Goal: Task Accomplishment & Management: Use online tool/utility

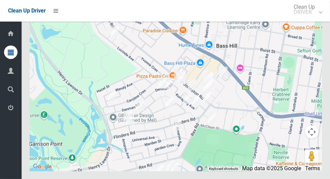
scroll to position [3434, 0]
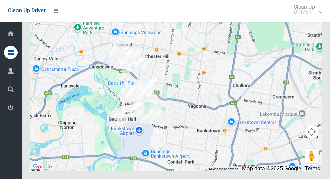
scroll to position [3498, 0]
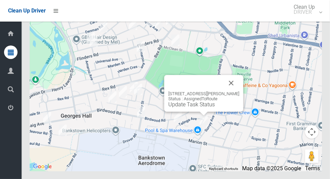
click at [238, 91] on button "Close" at bounding box center [231, 83] width 16 height 16
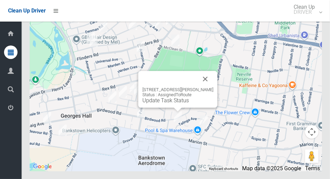
click at [213, 87] on button "Close" at bounding box center [205, 79] width 16 height 16
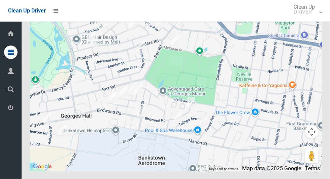
click at [215, 90] on div at bounding box center [176, 86] width 292 height 168
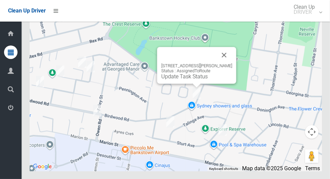
click at [232, 63] on button "Close" at bounding box center [224, 55] width 16 height 16
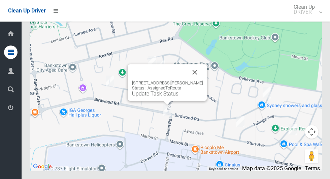
click at [203, 80] on button "Close" at bounding box center [195, 72] width 16 height 16
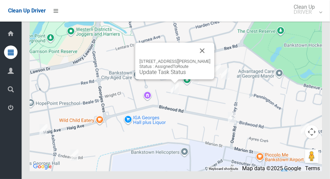
click at [207, 59] on button "Close" at bounding box center [202, 50] width 16 height 16
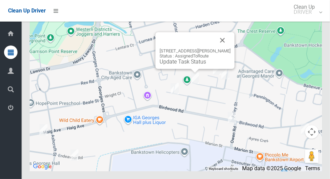
click at [230, 48] on button "Close" at bounding box center [222, 40] width 16 height 16
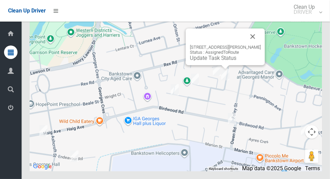
click at [261, 44] on button "Close" at bounding box center [253, 36] width 16 height 16
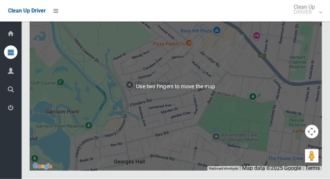
scroll to position [3399, 0]
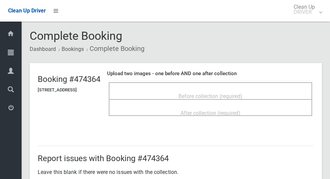
scroll to position [246, 0]
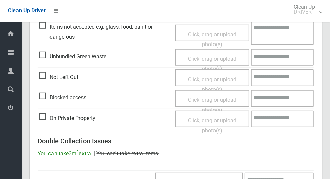
click at [212, 77] on span "Click, drag or upload photo(s)" at bounding box center [212, 84] width 48 height 16
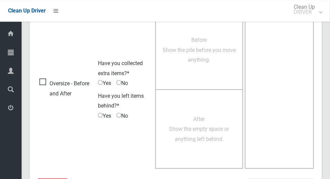
scroll to position [433, 0]
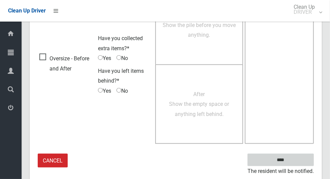
click at [294, 155] on input "****" at bounding box center [280, 159] width 66 height 12
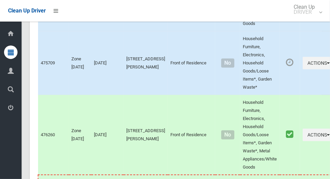
scroll to position [3498, 0]
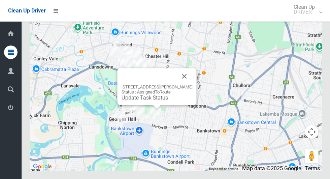
click at [155, 101] on link "Update Task Status" at bounding box center [144, 97] width 46 height 6
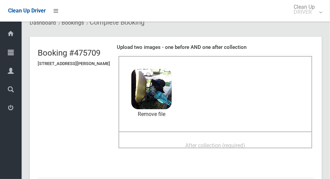
scroll to position [36, 0]
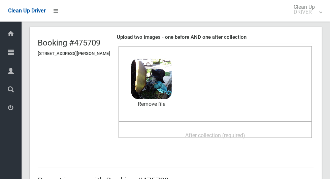
click at [237, 133] on span "After collection (required)" at bounding box center [215, 135] width 60 height 6
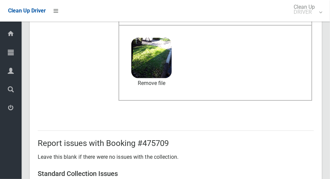
scroll to position [550, 0]
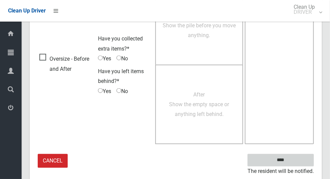
click at [296, 157] on input "****" at bounding box center [280, 160] width 66 height 12
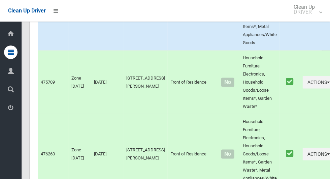
scroll to position [3498, 0]
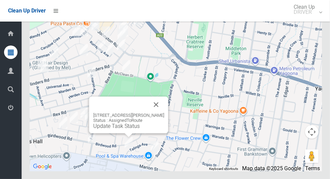
click at [124, 129] on link "Update Task Status" at bounding box center [116, 125] width 46 height 6
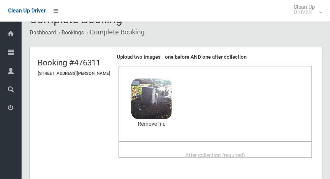
scroll to position [21, 0]
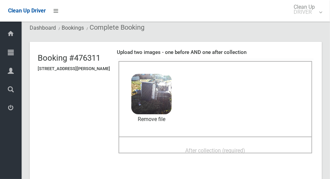
click at [230, 149] on span "After collection (required)" at bounding box center [215, 150] width 60 height 6
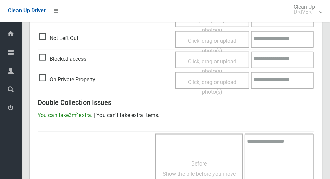
scroll to position [550, 0]
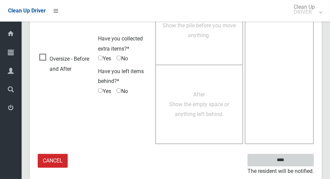
click at [296, 156] on input "****" at bounding box center [280, 160] width 66 height 12
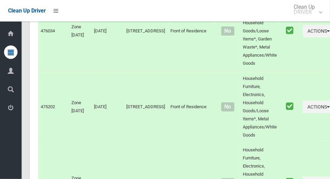
scroll to position [3498, 0]
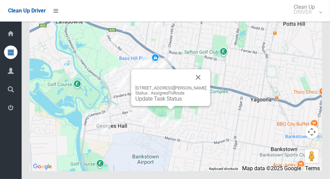
click at [161, 102] on link "Update Task Status" at bounding box center [158, 98] width 46 height 6
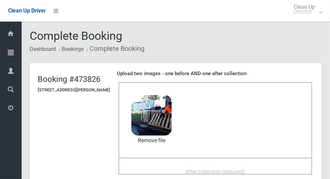
click at [224, 173] on span "After collection (required)" at bounding box center [215, 171] width 60 height 6
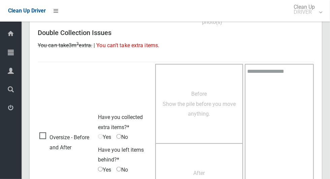
scroll to position [550, 0]
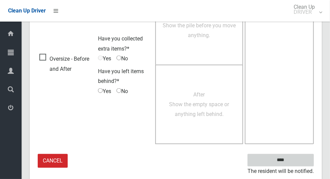
click at [299, 157] on input "****" at bounding box center [280, 160] width 66 height 12
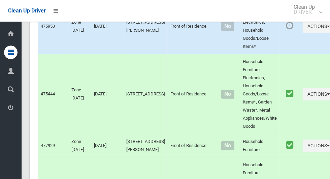
scroll to position [3498, 0]
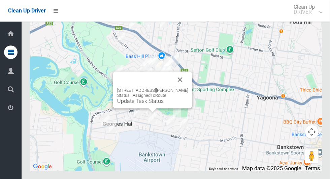
click at [147, 104] on link "Update Task Status" at bounding box center [140, 101] width 46 height 6
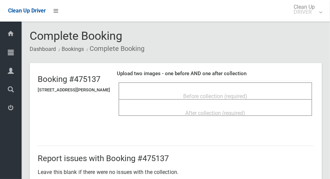
click at [231, 93] on span "Before collection (required)" at bounding box center [215, 96] width 64 height 6
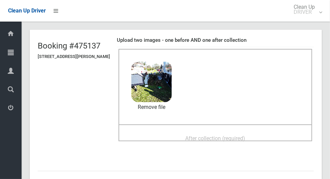
scroll to position [43, 0]
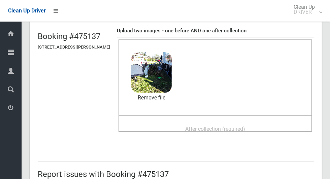
click at [230, 132] on span "After collection (required)" at bounding box center [215, 128] width 60 height 6
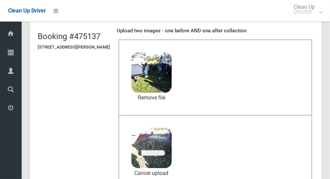
scroll to position [304, 0]
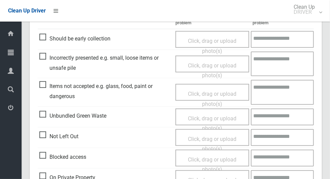
click at [217, 93] on span "Click, drag or upload photo(s)" at bounding box center [212, 99] width 48 height 16
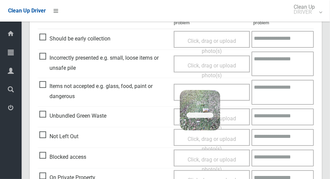
click at [279, 91] on textarea at bounding box center [282, 92] width 62 height 25
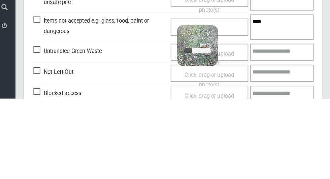
scroll to position [288, 0]
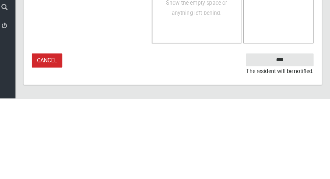
type textarea "****"
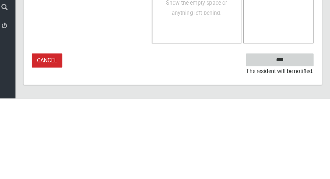
click at [298, 141] on input "****" at bounding box center [280, 141] width 66 height 12
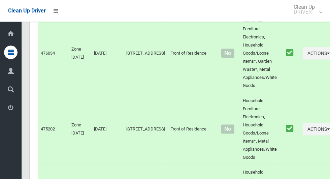
scroll to position [3498, 0]
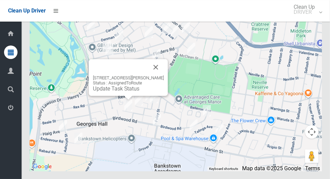
click at [120, 92] on link "Update Task Status" at bounding box center [116, 88] width 46 height 6
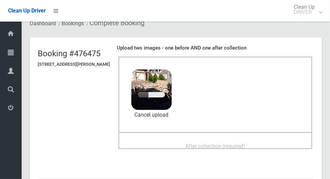
scroll to position [25, 0]
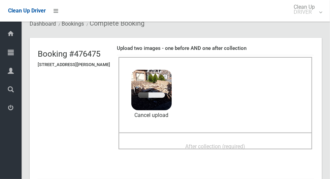
click at [222, 144] on span "After collection (required)" at bounding box center [215, 146] width 60 height 6
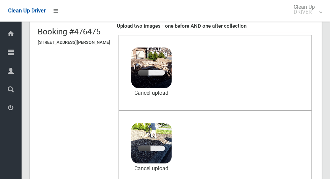
scroll to position [48, 0]
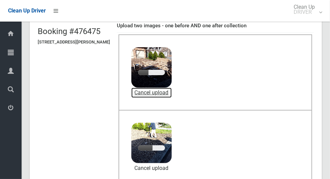
click at [172, 91] on link "Cancel upload" at bounding box center [151, 92] width 40 height 10
click at [172, 93] on link "Cancel upload" at bounding box center [151, 92] width 40 height 10
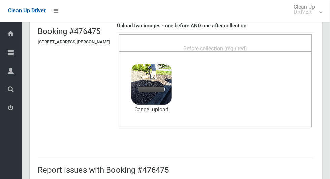
click at [239, 45] on span "Before collection (required)" at bounding box center [215, 48] width 64 height 6
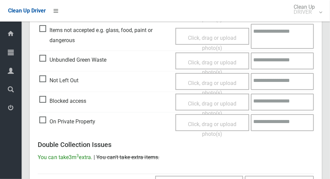
scroll to position [550, 0]
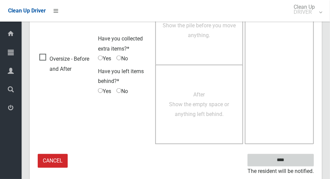
click at [301, 158] on input "****" at bounding box center [280, 160] width 66 height 12
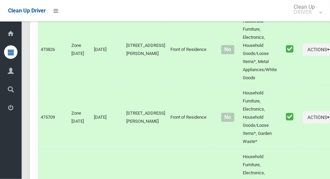
scroll to position [3498, 0]
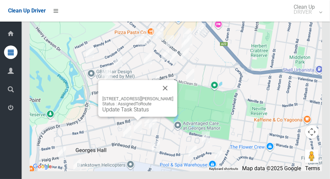
click at [127, 112] on link "Update Task Status" at bounding box center [125, 109] width 46 height 6
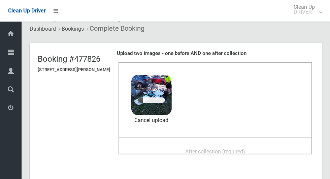
scroll to position [21, 0]
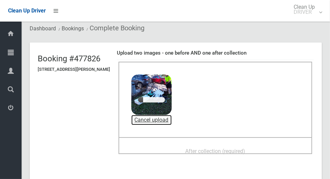
click at [172, 119] on link "Cancel upload" at bounding box center [151, 120] width 40 height 10
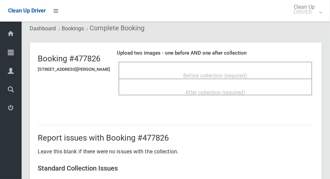
click at [229, 74] on span "Before collection (required)" at bounding box center [215, 75] width 64 height 6
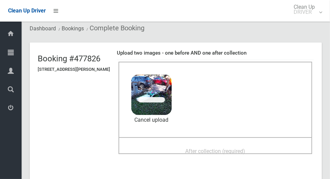
click at [236, 149] on span "After collection (required)" at bounding box center [215, 151] width 60 height 6
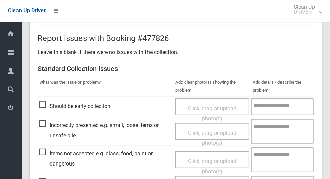
scroll to position [550, 0]
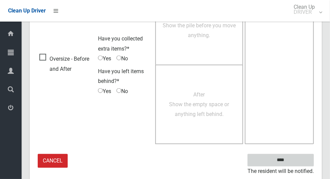
click at [301, 158] on input "****" at bounding box center [280, 160] width 66 height 12
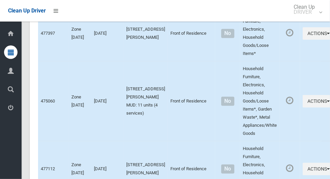
scroll to position [220, 0]
click at [327, 103] on icon "button" at bounding box center [328, 100] width 3 height 5
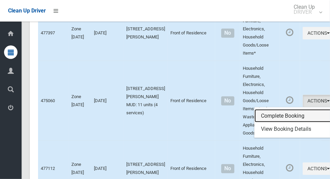
click at [280, 114] on link "Complete Booking" at bounding box center [294, 115] width 80 height 13
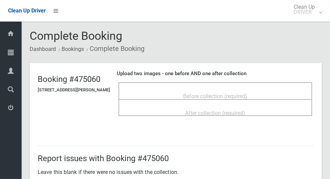
scroll to position [0, 0]
click at [236, 93] on span "Before collection (required)" at bounding box center [215, 96] width 64 height 6
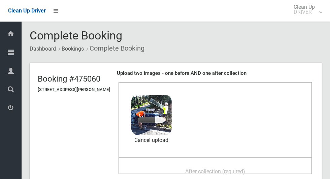
click at [224, 170] on span "After collection (required)" at bounding box center [215, 171] width 60 height 6
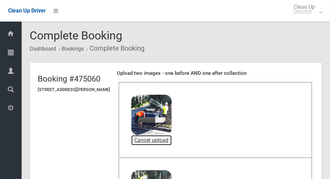
click at [172, 140] on link "Cancel upload" at bounding box center [151, 140] width 40 height 10
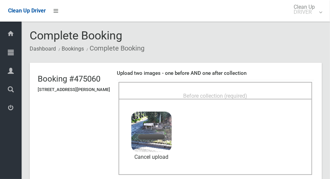
click at [237, 93] on span "Before collection (required)" at bounding box center [215, 96] width 64 height 6
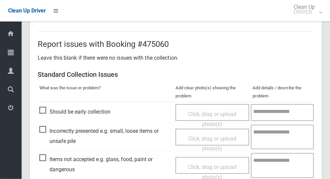
scroll to position [348, 0]
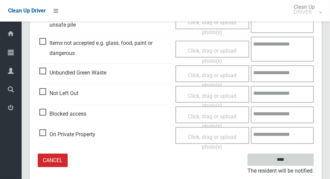
click at [298, 156] on input "****" at bounding box center [280, 159] width 66 height 12
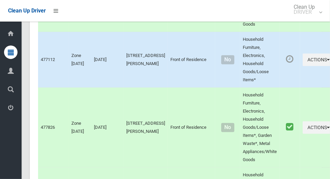
scroll to position [322, 0]
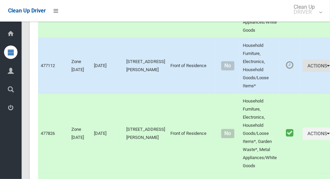
click at [302, 65] on button "Actions" at bounding box center [318, 66] width 32 height 12
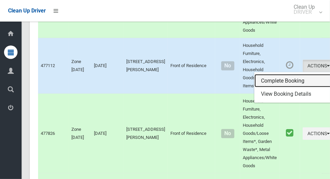
click at [270, 80] on link "Complete Booking" at bounding box center [294, 80] width 80 height 13
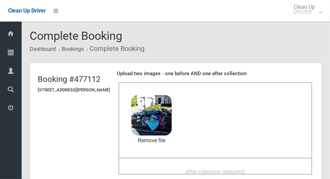
click at [213, 168] on span "After collection (required)" at bounding box center [215, 171] width 60 height 6
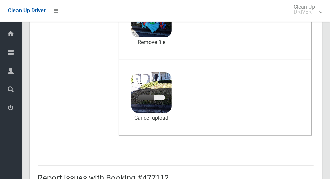
scroll to position [100, 0]
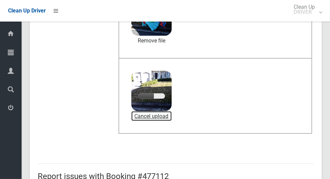
click at [172, 117] on link "Cancel upload" at bounding box center [151, 116] width 40 height 10
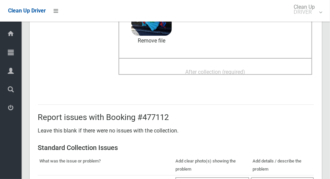
click at [232, 70] on span "After collection (required)" at bounding box center [215, 72] width 60 height 6
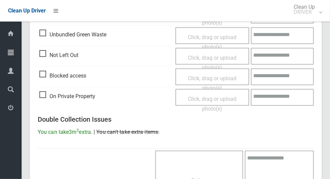
scroll to position [550, 0]
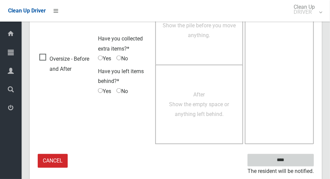
click at [306, 166] on input "****" at bounding box center [280, 160] width 66 height 12
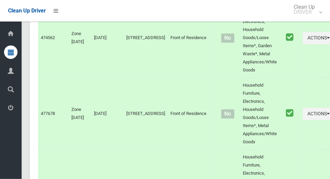
scroll to position [3498, 0]
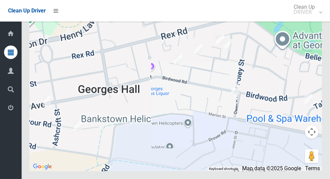
click at [62, 117] on div at bounding box center [176, 86] width 292 height 168
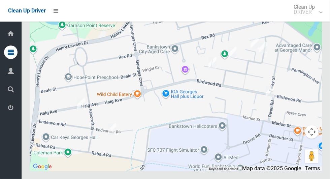
click at [106, 121] on div at bounding box center [176, 86] width 292 height 168
click at [103, 129] on div at bounding box center [176, 86] width 292 height 168
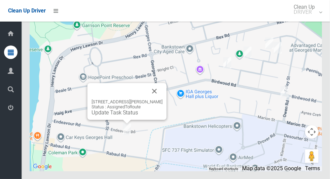
click at [160, 99] on button "Close" at bounding box center [154, 91] width 16 height 16
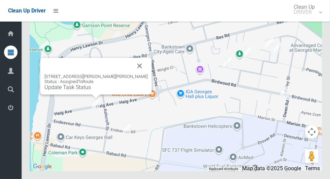
click at [97, 94] on div "33 Haig Avenue, GEORGES HALL NSW 2198 Status : AssignedToRoute Update Task Stat…" at bounding box center [95, 76] width 111 height 37
click at [91, 90] on link "Update Task Status" at bounding box center [67, 87] width 46 height 6
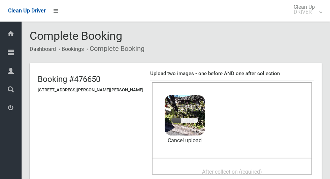
click at [223, 170] on span "After collection (required)" at bounding box center [232, 171] width 60 height 6
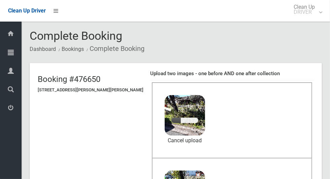
scroll to position [29, 0]
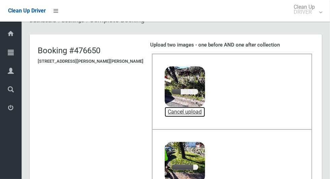
click at [173, 113] on link "Cancel upload" at bounding box center [185, 112] width 40 height 10
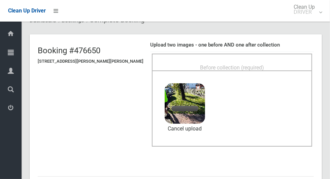
click at [226, 64] on span "Before collection (required)" at bounding box center [232, 67] width 64 height 6
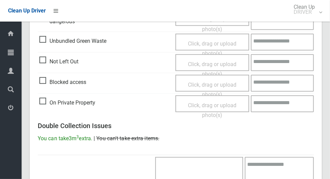
scroll to position [550, 0]
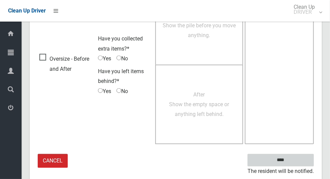
click at [299, 157] on input "****" at bounding box center [280, 160] width 66 height 12
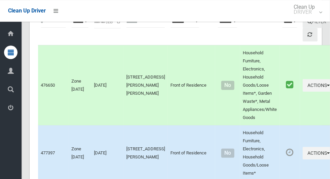
scroll to position [100, 0]
click at [308, 158] on button "Actions" at bounding box center [318, 153] width 32 height 12
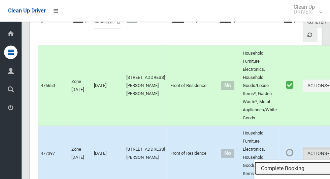
click at [279, 166] on link "Complete Booking" at bounding box center [294, 167] width 80 height 13
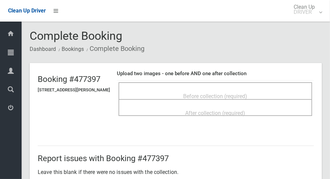
click at [236, 93] on span "Before collection (required)" at bounding box center [215, 96] width 64 height 6
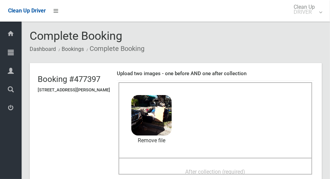
click at [216, 170] on span "After collection (required)" at bounding box center [215, 171] width 60 height 6
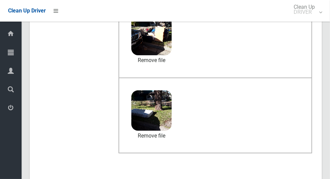
scroll to position [550, 0]
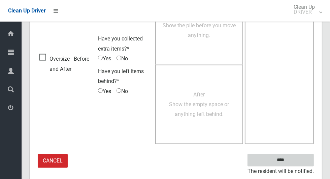
click at [295, 159] on input "****" at bounding box center [280, 160] width 66 height 12
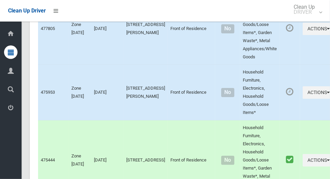
scroll to position [3498, 0]
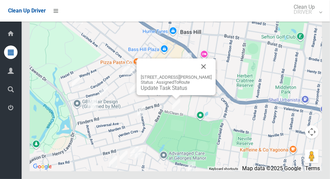
click at [212, 74] on button "Close" at bounding box center [203, 66] width 16 height 16
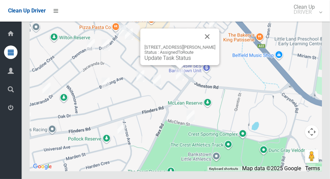
click at [215, 44] on button "Close" at bounding box center [207, 36] width 16 height 16
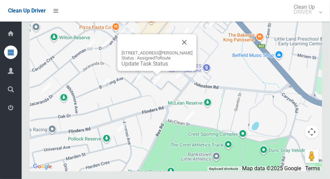
click at [192, 50] on button "Close" at bounding box center [184, 42] width 16 height 16
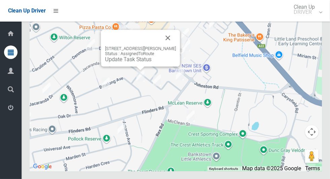
click at [173, 46] on button "Close" at bounding box center [168, 38] width 16 height 16
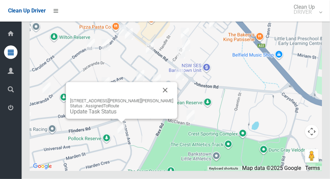
click at [116, 115] on link "Update Task Status" at bounding box center [93, 111] width 46 height 6
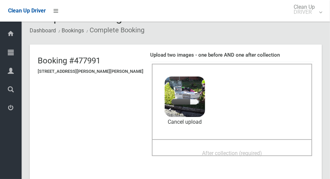
scroll to position [29, 0]
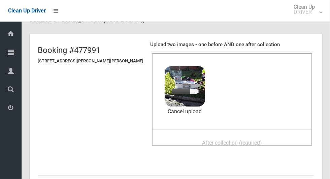
click at [239, 141] on span "After collection (required)" at bounding box center [232, 142] width 60 height 6
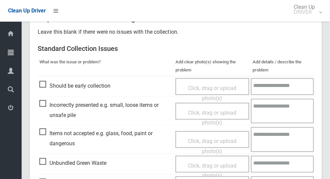
scroll to position [263, 0]
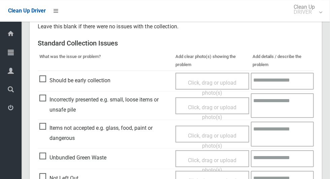
click at [205, 133] on span "Click, drag or upload photo(s)" at bounding box center [212, 140] width 48 height 16
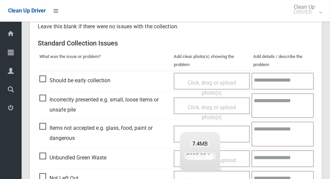
click at [277, 133] on textarea at bounding box center [282, 133] width 62 height 25
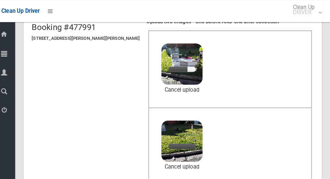
scroll to position [52, 0]
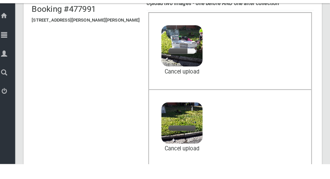
type textarea "****"
click at [173, 88] on link "Cancel upload" at bounding box center [185, 88] width 40 height 10
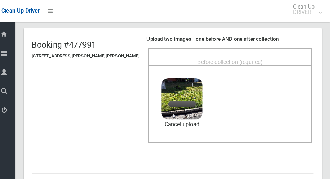
scroll to position [34, 0]
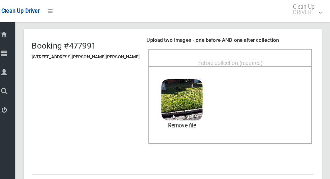
click at [245, 59] on span "Before collection (required)" at bounding box center [232, 62] width 64 height 6
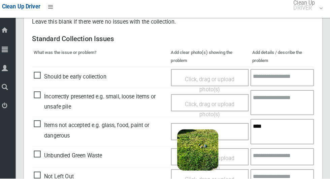
scroll to position [550, 0]
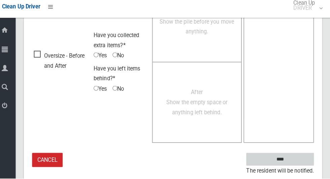
click at [300, 154] on input "****" at bounding box center [280, 160] width 66 height 12
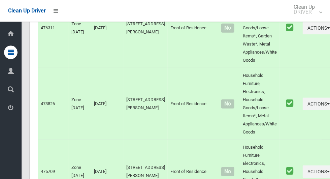
scroll to position [3010, 0]
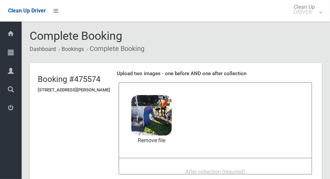
click at [235, 170] on span "After collection (required)" at bounding box center [215, 171] width 60 height 6
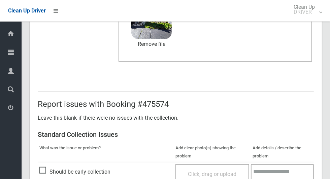
scroll to position [550, 0]
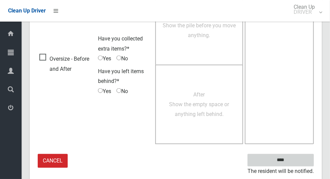
click at [292, 162] on input "****" at bounding box center [280, 160] width 66 height 12
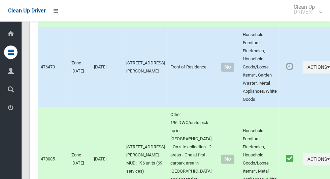
scroll to position [1619, 0]
click at [306, 73] on button "Actions" at bounding box center [318, 67] width 32 height 12
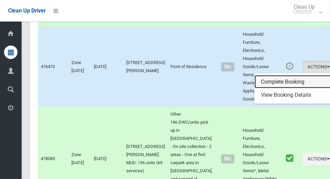
click at [280, 88] on link "Complete Booking" at bounding box center [294, 81] width 80 height 13
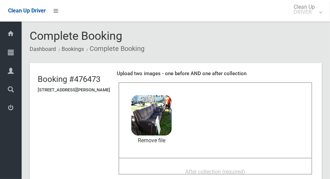
click at [230, 171] on span "After collection (required)" at bounding box center [215, 171] width 60 height 6
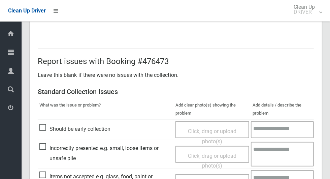
scroll to position [550, 0]
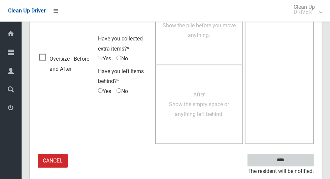
click at [297, 156] on input "****" at bounding box center [280, 160] width 66 height 12
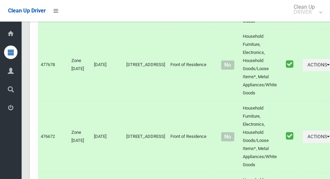
scroll to position [3498, 0]
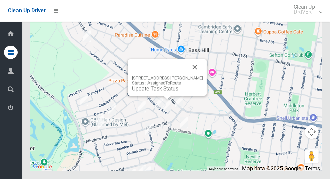
click at [159, 92] on link "Update Task Status" at bounding box center [155, 88] width 46 height 6
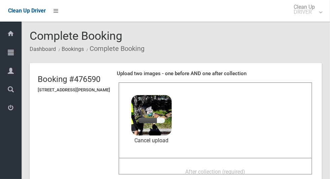
scroll to position [22, 0]
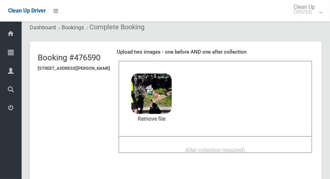
click at [218, 150] on span "After collection (required)" at bounding box center [215, 150] width 60 height 6
click at [196, 147] on span "After collection (required)" at bounding box center [215, 150] width 60 height 6
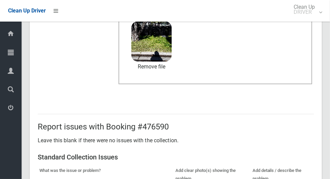
scroll to position [550, 0]
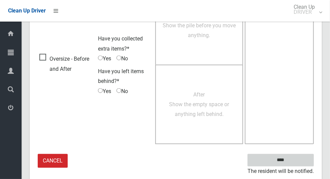
click at [294, 156] on input "****" at bounding box center [280, 160] width 66 height 12
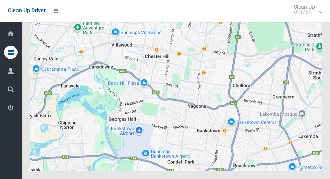
scroll to position [3498, 0]
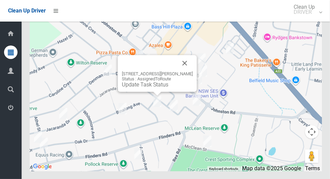
click at [193, 71] on button "Close" at bounding box center [185, 63] width 16 height 16
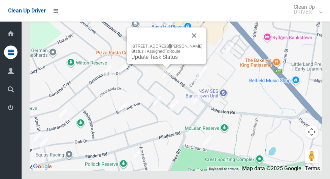
click at [202, 43] on button "Close" at bounding box center [194, 35] width 16 height 16
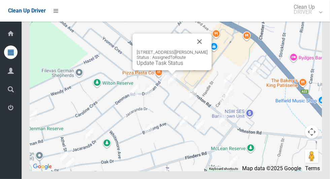
click at [208, 49] on button "Close" at bounding box center [199, 41] width 16 height 16
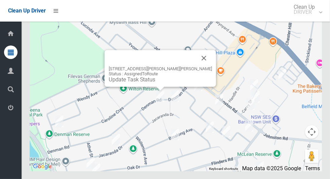
click at [197, 66] on button "Close" at bounding box center [204, 58] width 16 height 16
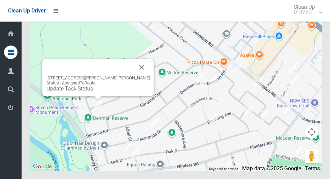
click at [136, 75] on button "Close" at bounding box center [142, 67] width 16 height 16
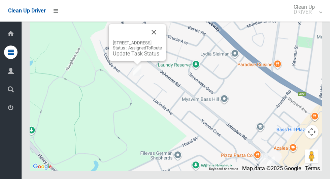
click at [162, 40] on button "Close" at bounding box center [154, 32] width 16 height 16
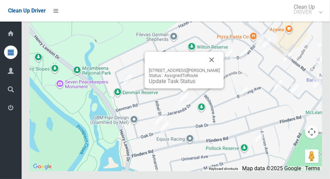
click at [220, 68] on button "Close" at bounding box center [212, 59] width 16 height 16
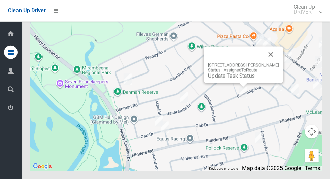
click at [279, 63] on button "Close" at bounding box center [271, 54] width 16 height 16
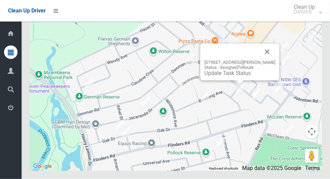
click at [232, 76] on link "Update Task Status" at bounding box center [227, 73] width 46 height 6
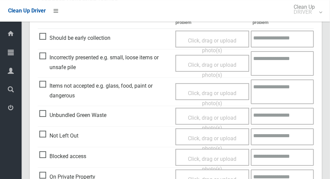
scroll to position [246, 0]
click at [215, 119] on span "Click, drag or upload photo(s)" at bounding box center [212, 123] width 48 height 16
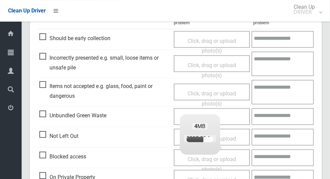
click at [280, 118] on textarea at bounding box center [282, 116] width 62 height 17
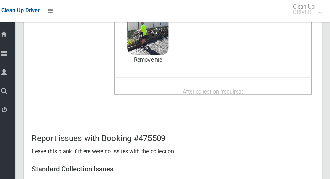
scroll to position [80, 0]
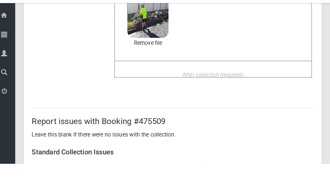
type textarea "**********"
click at [245, 91] on span "After collection (required)" at bounding box center [215, 91] width 60 height 6
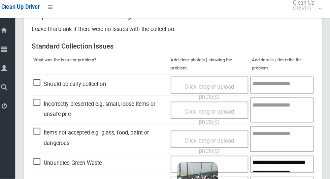
scroll to position [550, 0]
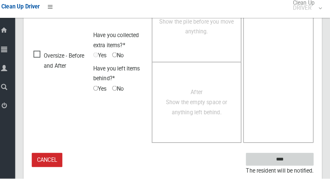
click at [300, 159] on input "****" at bounding box center [280, 160] width 66 height 12
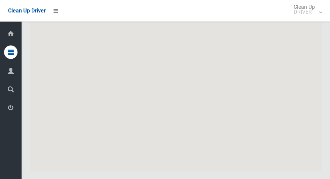
scroll to position [3498, 0]
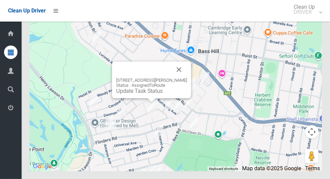
click at [146, 94] on link "Update Task Status" at bounding box center [139, 90] width 46 height 6
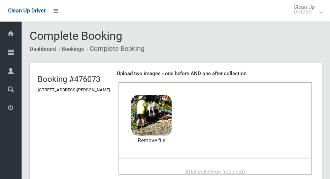
click at [217, 168] on span "After collection (required)" at bounding box center [215, 171] width 60 height 6
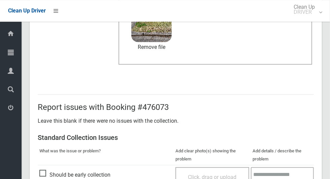
scroll to position [550, 0]
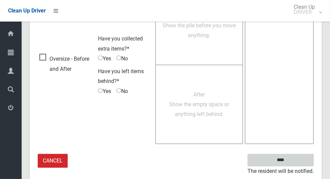
click at [295, 158] on input "****" at bounding box center [280, 160] width 66 height 12
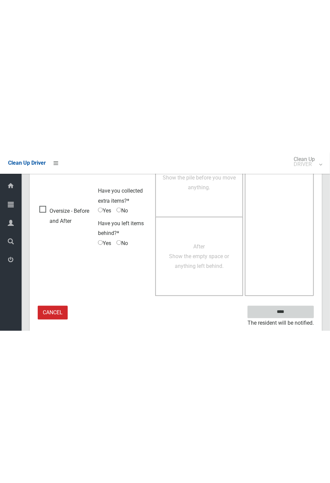
scroll to position [265, 0]
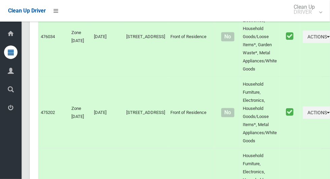
scroll to position [3498, 0]
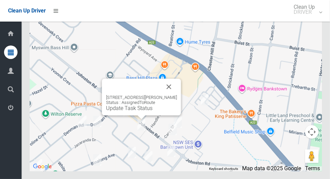
click at [133, 111] on link "Update Task Status" at bounding box center [129, 108] width 46 height 6
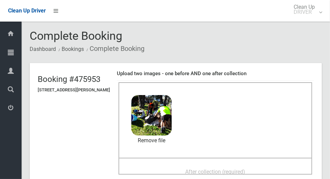
click at [220, 171] on span "After collection (required)" at bounding box center [215, 171] width 60 height 6
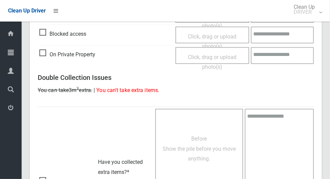
scroll to position [550, 0]
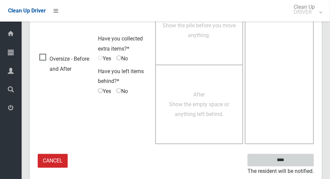
click at [300, 161] on input "****" at bounding box center [280, 160] width 66 height 12
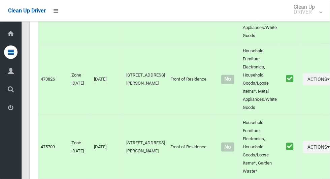
scroll to position [3498, 0]
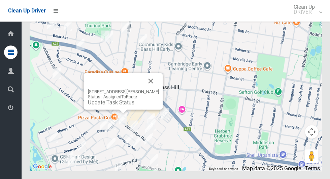
click at [114, 105] on link "Update Task Status" at bounding box center [111, 102] width 46 height 6
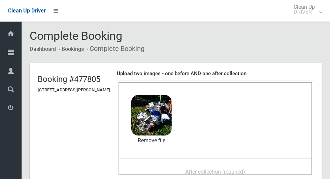
click at [216, 170] on span "After collection (required)" at bounding box center [215, 171] width 60 height 6
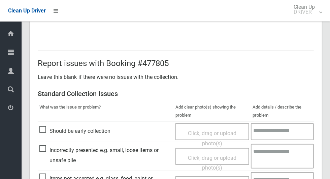
scroll to position [550, 0]
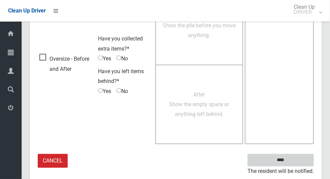
click at [294, 154] on input "****" at bounding box center [280, 160] width 66 height 12
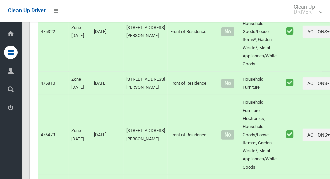
scroll to position [3498, 0]
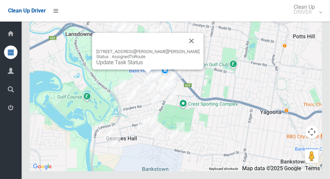
click at [187, 49] on button "Close" at bounding box center [191, 41] width 16 height 16
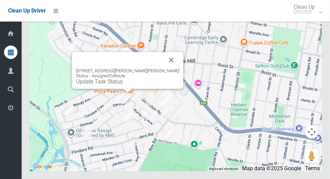
click at [122, 84] on link "Update Task Status" at bounding box center [99, 81] width 46 height 6
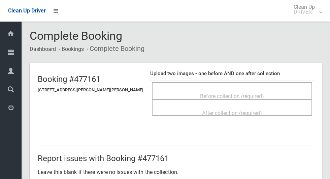
click at [224, 93] on span "Before collection (required)" at bounding box center [232, 96] width 64 height 6
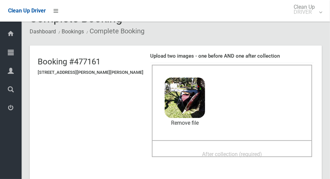
scroll to position [21, 0]
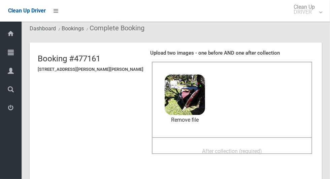
click at [233, 151] on span "After collection (required)" at bounding box center [232, 151] width 60 height 6
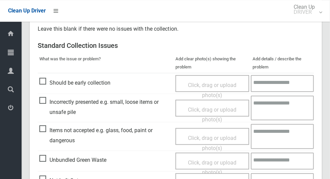
scroll to position [550, 0]
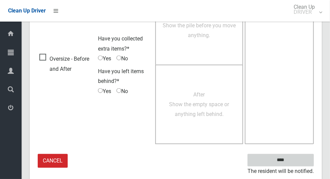
click at [301, 157] on input "****" at bounding box center [280, 160] width 66 height 12
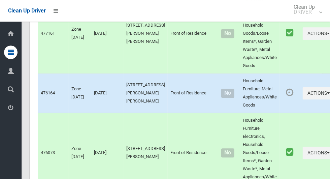
scroll to position [883, 0]
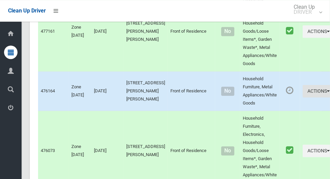
click at [303, 97] on button "Actions" at bounding box center [318, 91] width 32 height 12
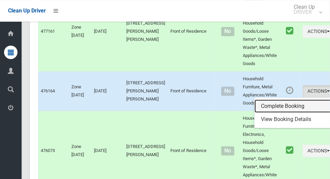
click at [280, 113] on link "Complete Booking" at bounding box center [294, 105] width 80 height 13
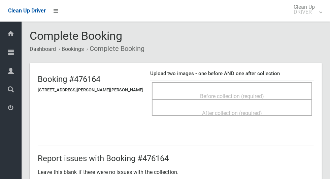
click at [227, 95] on span "Before collection (required)" at bounding box center [232, 96] width 64 height 6
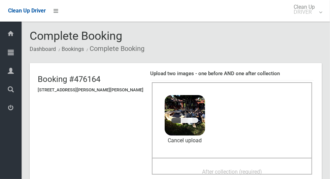
click at [224, 172] on span "After collection (required)" at bounding box center [232, 171] width 60 height 6
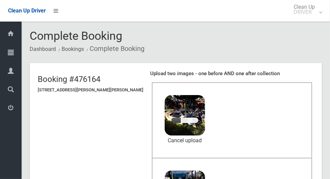
scroll to position [32, 0]
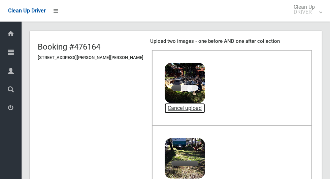
click at [184, 109] on link "Cancel upload" at bounding box center [185, 108] width 40 height 10
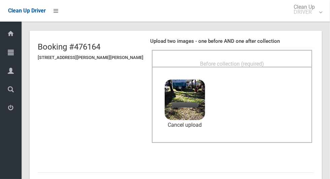
click at [243, 61] on span "Before collection (required)" at bounding box center [232, 64] width 64 height 6
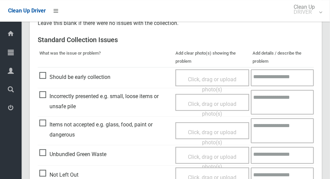
scroll to position [550, 0]
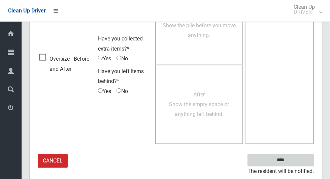
click at [298, 159] on input "****" at bounding box center [280, 160] width 66 height 12
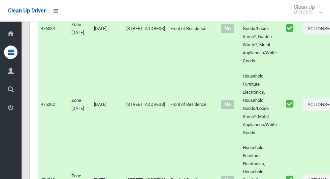
scroll to position [3498, 0]
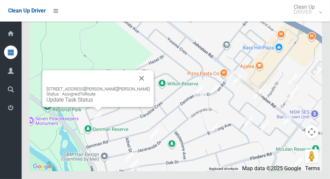
click at [90, 103] on link "Update Task Status" at bounding box center [69, 99] width 46 height 6
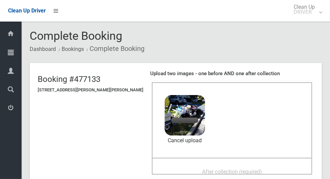
click at [219, 168] on span "After collection (required)" at bounding box center [232, 171] width 60 height 6
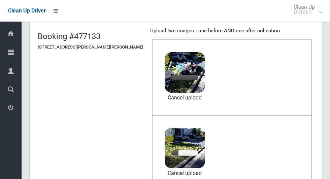
scroll to position [43, 0]
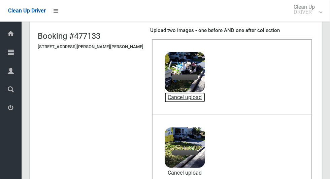
click at [179, 98] on link "Cancel upload" at bounding box center [185, 97] width 40 height 10
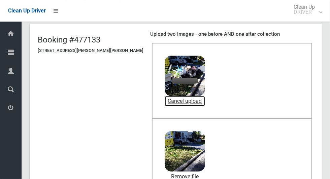
scroll to position [40, 0]
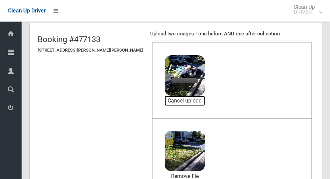
click at [175, 103] on link "Cancel upload" at bounding box center [185, 101] width 40 height 10
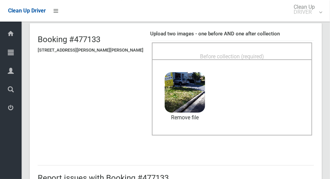
click at [231, 53] on span "Before collection (required)" at bounding box center [232, 56] width 64 height 6
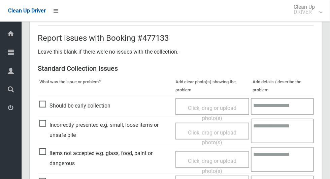
scroll to position [550, 0]
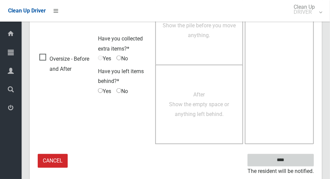
click at [297, 161] on input "****" at bounding box center [280, 160] width 66 height 12
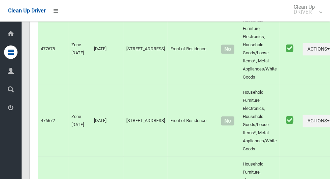
scroll to position [3498, 0]
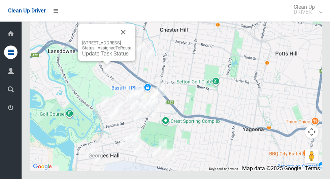
click at [115, 57] on link "Update Task Status" at bounding box center [105, 53] width 46 height 6
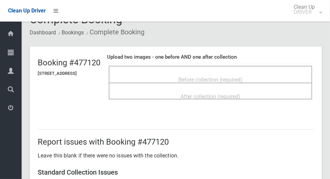
scroll to position [17, 0]
click at [242, 76] on span "Before collection (required)" at bounding box center [210, 79] width 64 height 6
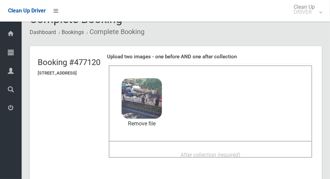
click at [219, 152] on span "After collection (required)" at bounding box center [210, 154] width 60 height 6
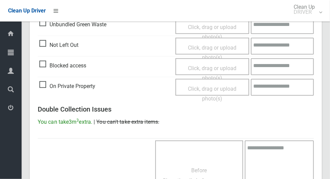
scroll to position [550, 0]
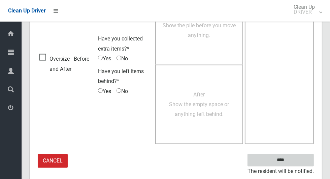
click at [294, 155] on input "****" at bounding box center [280, 160] width 66 height 12
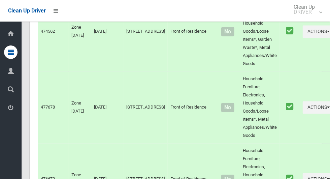
scroll to position [3498, 0]
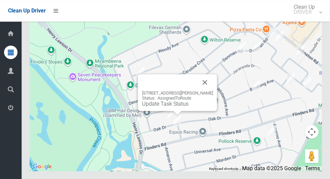
click at [213, 90] on button "Close" at bounding box center [205, 82] width 16 height 16
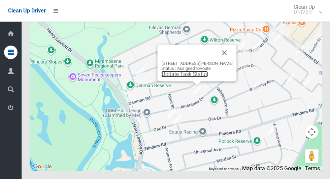
click at [192, 77] on link "Update Task Status" at bounding box center [184, 74] width 46 height 6
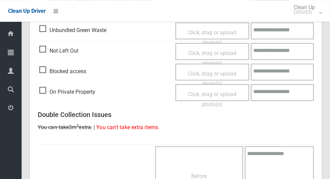
scroll to position [266, 0]
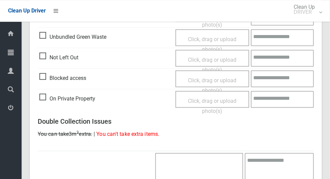
click at [225, 58] on span "Click, drag or upload photo(s)" at bounding box center [212, 64] width 48 height 16
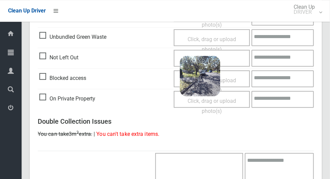
scroll to position [433, 0]
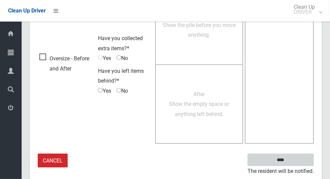
click at [295, 157] on input "****" at bounding box center [280, 159] width 66 height 12
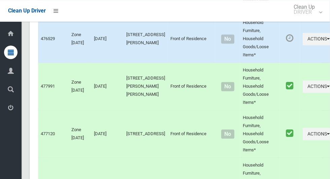
scroll to position [718, 0]
click at [302, 45] on button "Actions" at bounding box center [318, 38] width 32 height 12
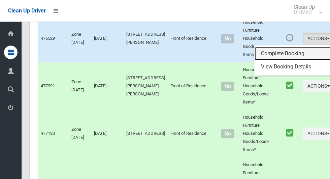
click at [278, 60] on link "Complete Booking" at bounding box center [294, 53] width 80 height 13
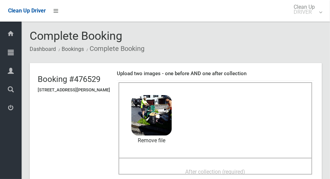
click at [244, 172] on span "After collection (required)" at bounding box center [215, 171] width 60 height 6
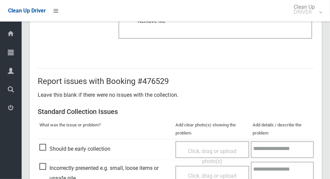
scroll to position [550, 0]
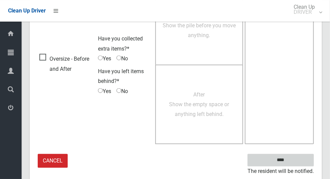
click at [300, 160] on input "****" at bounding box center [280, 160] width 66 height 12
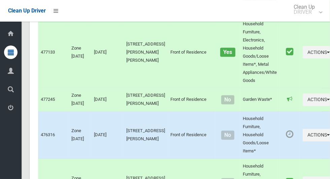
scroll to position [590, 0]
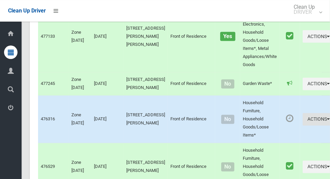
click at [327, 121] on icon "button" at bounding box center [328, 118] width 3 height 5
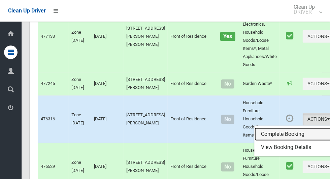
click at [280, 141] on link "Complete Booking" at bounding box center [294, 133] width 80 height 13
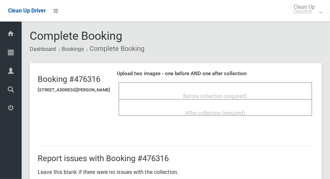
click at [245, 93] on span "Before collection (required)" at bounding box center [215, 96] width 64 height 6
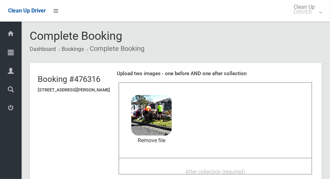
click at [208, 169] on span "After collection (required)" at bounding box center [215, 171] width 60 height 6
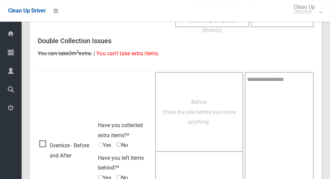
scroll to position [550, 0]
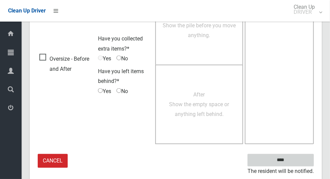
click at [294, 156] on input "****" at bounding box center [280, 160] width 66 height 12
